Goal: Information Seeking & Learning: Check status

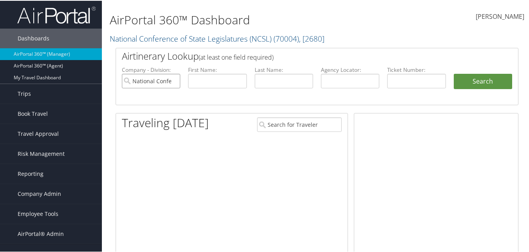
drag, startPoint x: 0, startPoint y: 0, endPoint x: 173, endPoint y: 81, distance: 191.3
click at [173, 81] on input "National Conference of State Legislatures (NCSL)" at bounding box center [151, 80] width 58 height 15
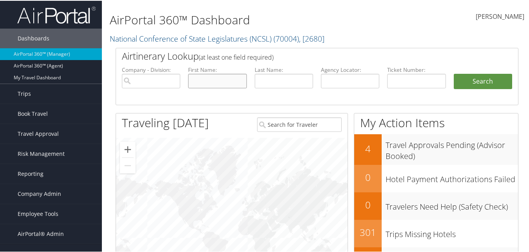
click at [228, 80] on input "text" at bounding box center [217, 80] width 58 height 15
drag, startPoint x: 270, startPoint y: 80, endPoint x: 276, endPoint y: 84, distance: 6.5
click at [271, 81] on input "text" at bounding box center [284, 80] width 58 height 15
type input "jakowski"
click at [454, 73] on button "Search" at bounding box center [483, 81] width 58 height 16
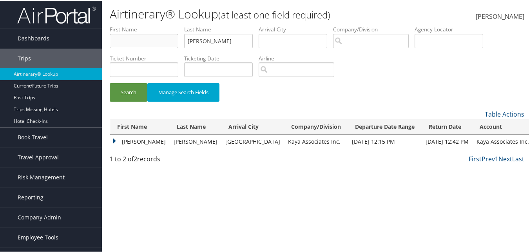
drag, startPoint x: 150, startPoint y: 46, endPoint x: 154, endPoint y: 47, distance: 4.2
click at [150, 46] on input "text" at bounding box center [144, 40] width 69 height 15
type input "brian"
click at [110, 82] on button "Search" at bounding box center [129, 91] width 38 height 18
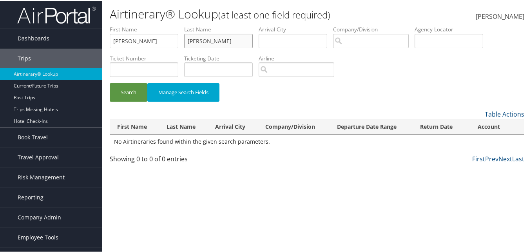
click at [217, 40] on input "jakowski" at bounding box center [218, 40] width 69 height 15
type input "jackowski"
click at [110, 82] on button "Search" at bounding box center [129, 91] width 38 height 18
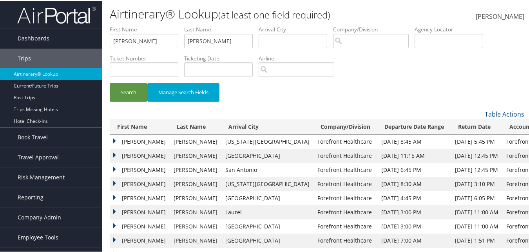
click at [114, 182] on td "BRIAN" at bounding box center [140, 183] width 60 height 14
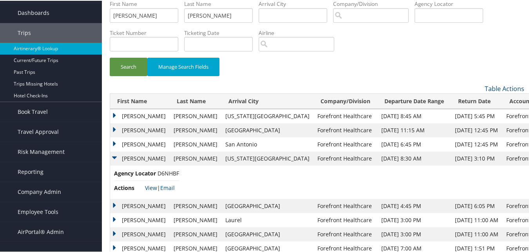
scroll to position [39, 0]
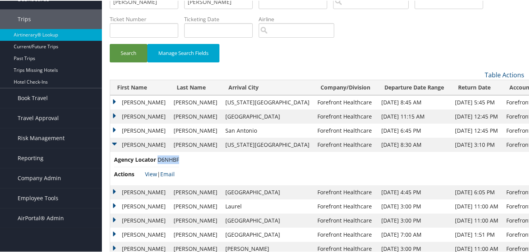
drag, startPoint x: 178, startPoint y: 159, endPoint x: 157, endPoint y: 158, distance: 20.8
click at [158, 158] on span "D6NHBF" at bounding box center [169, 158] width 22 height 7
copy span "D6NHBF"
click at [114, 130] on td "BRIAN" at bounding box center [140, 130] width 60 height 14
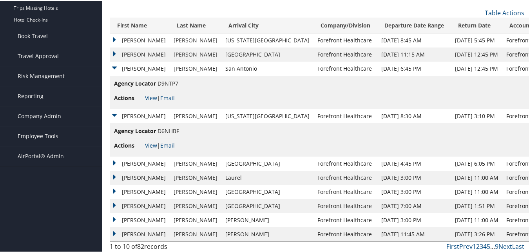
scroll to position [0, 0]
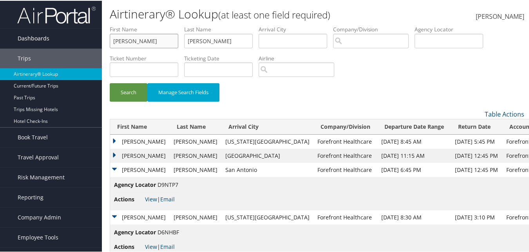
drag, startPoint x: 135, startPoint y: 41, endPoint x: 91, endPoint y: 38, distance: 43.6
click at [95, 38] on div "Dashboards AirPortal 360™ (Manager) AirPortal 360™ (Agent) My Travel Dashboard …" at bounding box center [266, 177] width 532 height 355
type input "dakota"
type input "wilson"
click at [110, 82] on button "Search" at bounding box center [129, 91] width 38 height 18
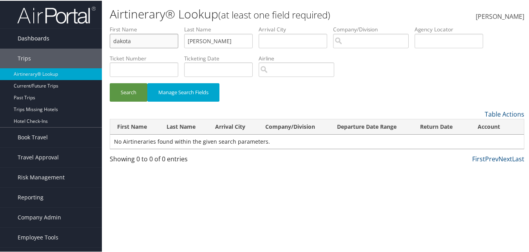
drag, startPoint x: 141, startPoint y: 42, endPoint x: 91, endPoint y: 35, distance: 50.6
click at [95, 37] on div "Dashboards AirPortal 360™ (Manager) AirPortal 360™ (Agent) My Travel Dashboard …" at bounding box center [266, 126] width 532 height 252
type input "wilson"
type input "dakota"
click at [110, 82] on button "Search" at bounding box center [129, 91] width 38 height 18
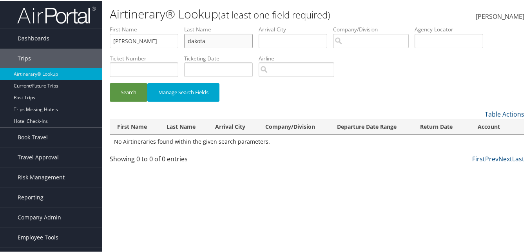
drag, startPoint x: 228, startPoint y: 42, endPoint x: 160, endPoint y: 38, distance: 68.3
click at [161, 25] on ul "First Name wilson Last Name dakota Departure City Arrival City Company/Division…" at bounding box center [317, 25] width 415 height 0
drag, startPoint x: 137, startPoint y: 42, endPoint x: 96, endPoint y: 44, distance: 41.2
click at [96, 44] on div "Dashboards AirPortal 360™ (Manager) AirPortal 360™ (Agent) My Travel Dashboard …" at bounding box center [266, 126] width 532 height 252
click at [347, 41] on input "search" at bounding box center [371, 40] width 76 height 15
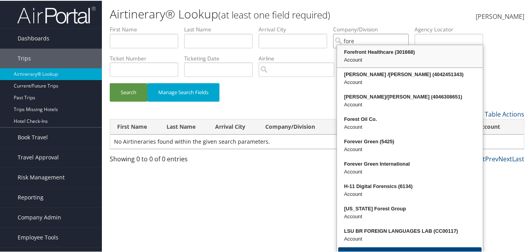
click at [357, 51] on div "Forefront Healthcare (301668)" at bounding box center [409, 51] width 143 height 8
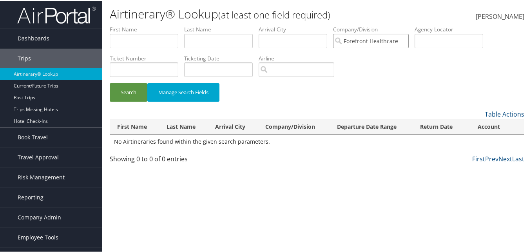
type input "Forefront Healthcare"
click at [206, 40] on input "text" at bounding box center [218, 40] width 69 height 15
click at [110, 82] on button "Search" at bounding box center [129, 91] width 38 height 18
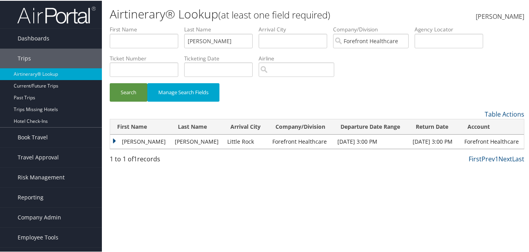
click at [114, 141] on td "ROBERT" at bounding box center [140, 141] width 61 height 14
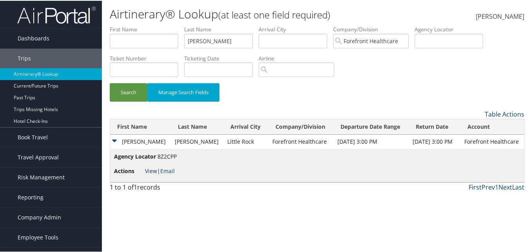
click at [150, 171] on link "View" at bounding box center [151, 169] width 12 height 7
drag, startPoint x: 211, startPoint y: 42, endPoint x: 183, endPoint y: 40, distance: 28.3
click at [183, 25] on ul "First Name Last Name wilson Departure City Arrival City Company/Division Forefr…" at bounding box center [317, 25] width 415 height 0
type input "]"
click at [133, 43] on input "text" at bounding box center [144, 40] width 69 height 15
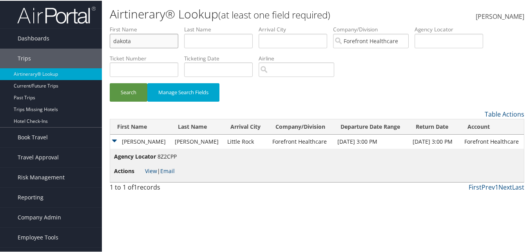
click at [110, 82] on button "Search" at bounding box center [129, 91] width 38 height 18
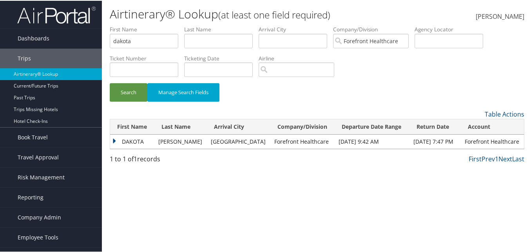
click at [112, 140] on td "DAKOTA" at bounding box center [132, 141] width 44 height 14
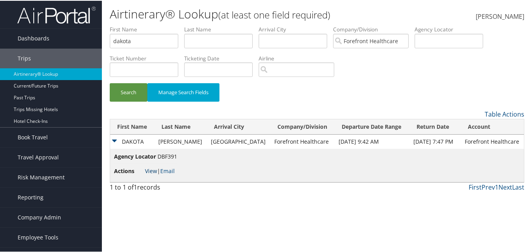
click at [150, 170] on link "View" at bounding box center [151, 169] width 12 height 7
drag, startPoint x: 151, startPoint y: 42, endPoint x: 96, endPoint y: 43, distance: 55.7
click at [96, 43] on div "Dashboards AirPortal 360™ (Manager) AirPortal 360™ (Agent) My Travel Dashboard …" at bounding box center [266, 126] width 532 height 252
type input "brian"
type input "jackowski"
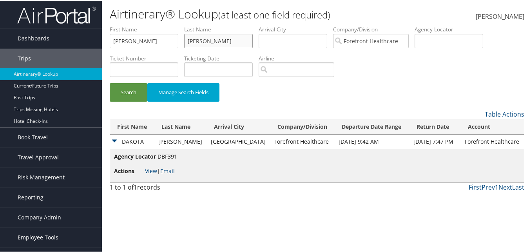
click at [110, 82] on button "Search" at bounding box center [129, 91] width 38 height 18
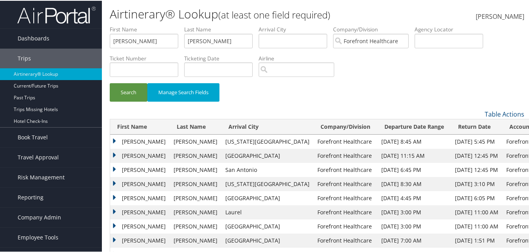
click at [114, 183] on td "BRIAN" at bounding box center [140, 183] width 60 height 14
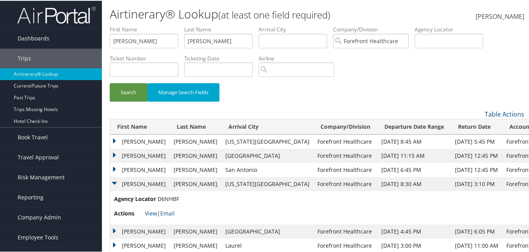
click at [112, 168] on td "BRIAN" at bounding box center [140, 169] width 60 height 14
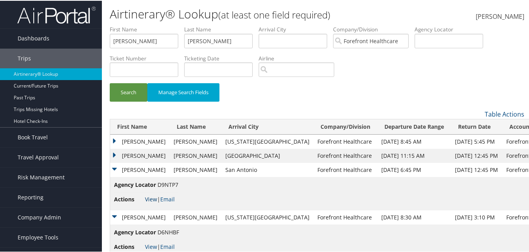
click at [150, 196] on link "View" at bounding box center [151, 197] width 12 height 7
click at [114, 168] on td "BRIAN" at bounding box center [140, 169] width 60 height 14
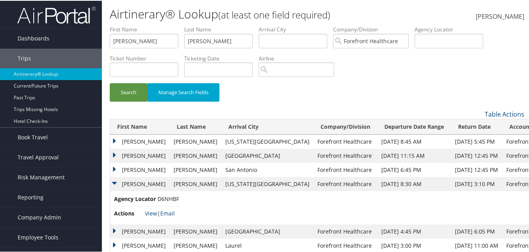
click at [114, 184] on td "BRIAN" at bounding box center [140, 183] width 60 height 14
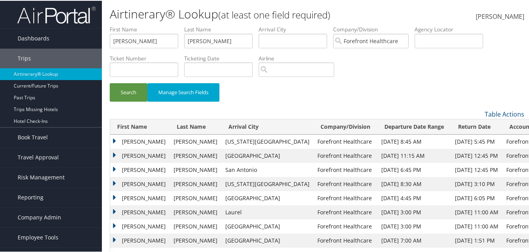
click at [114, 183] on td "BRIAN" at bounding box center [140, 183] width 60 height 14
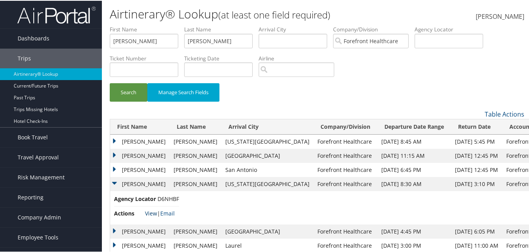
click at [151, 213] on link "View" at bounding box center [151, 212] width 12 height 7
drag, startPoint x: 178, startPoint y: 201, endPoint x: 159, endPoint y: 202, distance: 19.2
click at [159, 202] on li "Agency Locator D6NHBF" at bounding box center [146, 200] width 65 height 12
copy span "D6NHBF"
